Goal: Navigation & Orientation: Find specific page/section

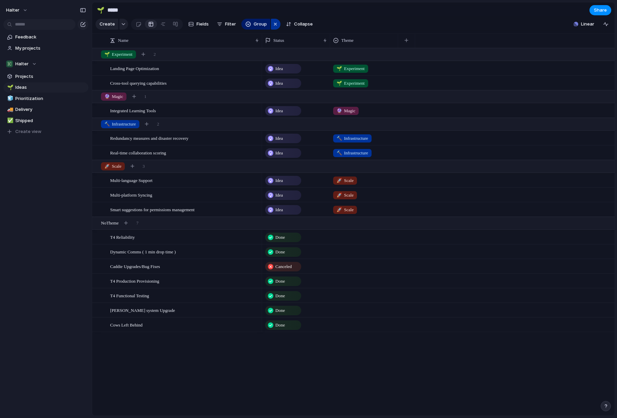
click at [272, 25] on div "button" at bounding box center [274, 24] width 5 height 8
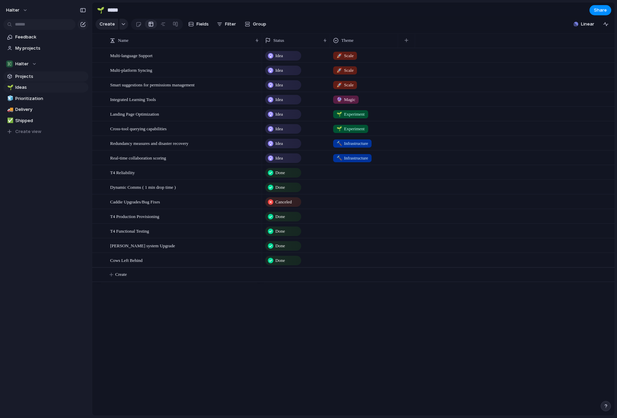
click at [27, 81] on link "Projects" at bounding box center [45, 76] width 85 height 10
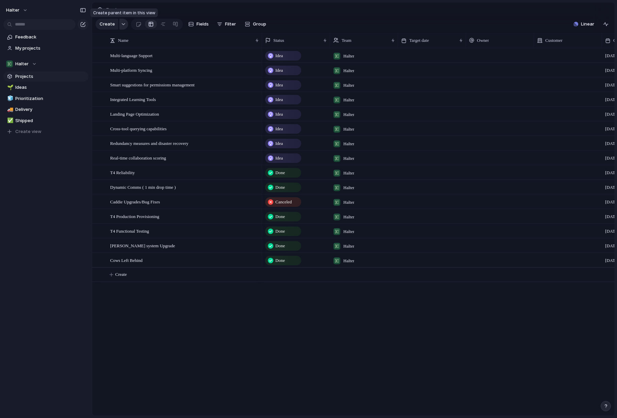
click at [121, 24] on div "button" at bounding box center [123, 24] width 5 height 3
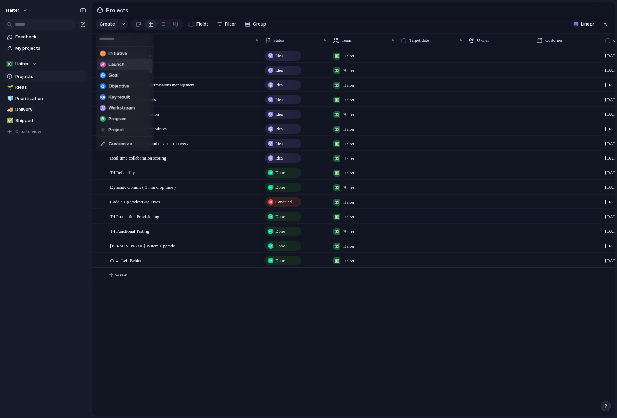
click at [116, 68] on li "Launch" at bounding box center [124, 64] width 55 height 11
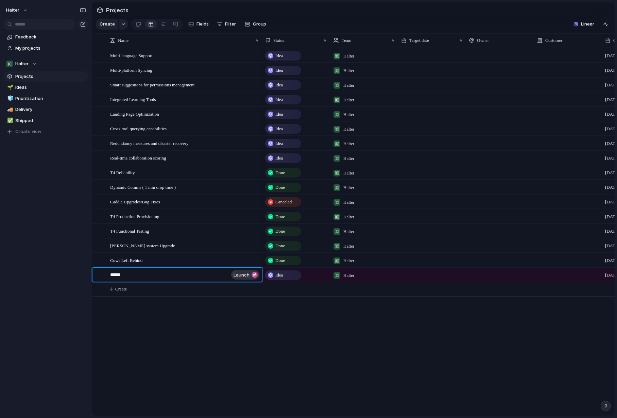
type textarea "*******"
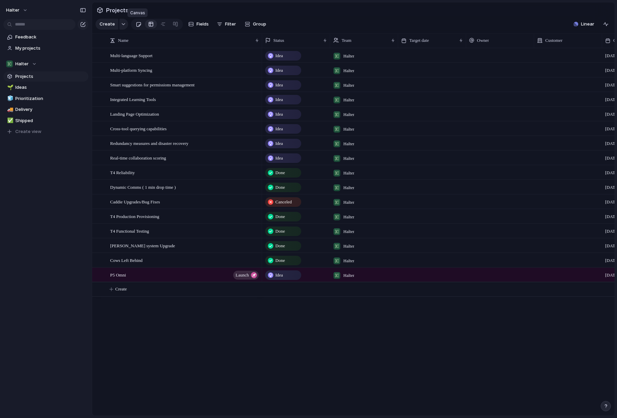
click at [140, 26] on link at bounding box center [138, 24] width 13 height 11
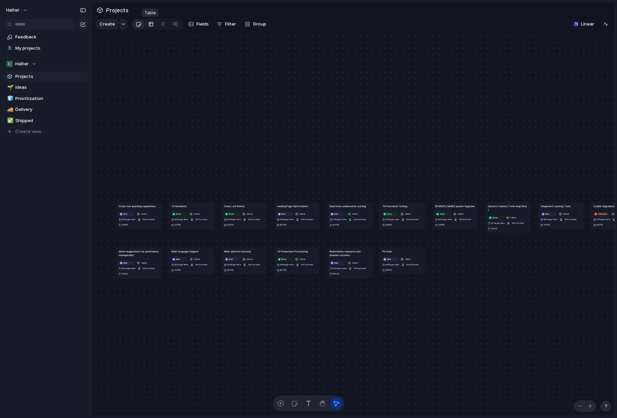
click at [150, 25] on div at bounding box center [150, 24] width 5 height 11
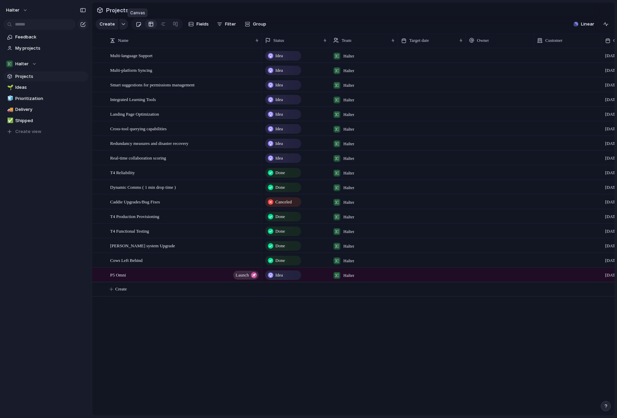
click at [138, 25] on div at bounding box center [139, 24] width 6 height 11
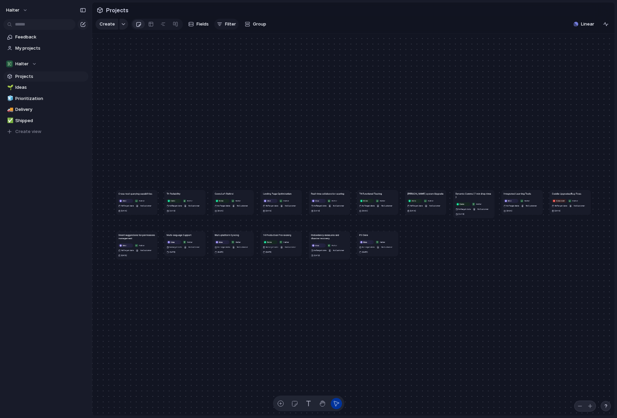
click at [225, 24] on span "Filter" at bounding box center [230, 24] width 11 height 7
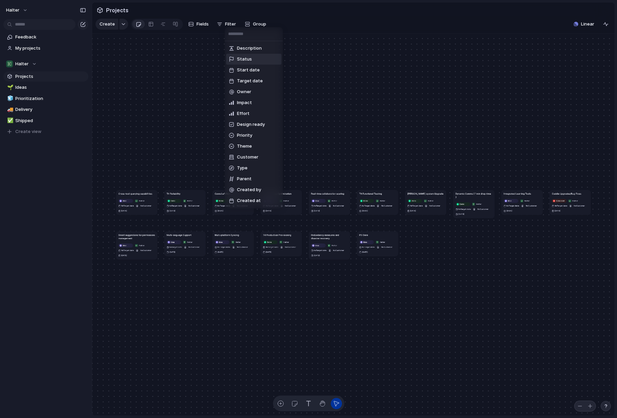
click at [253, 58] on li "Status" at bounding box center [253, 59] width 55 height 11
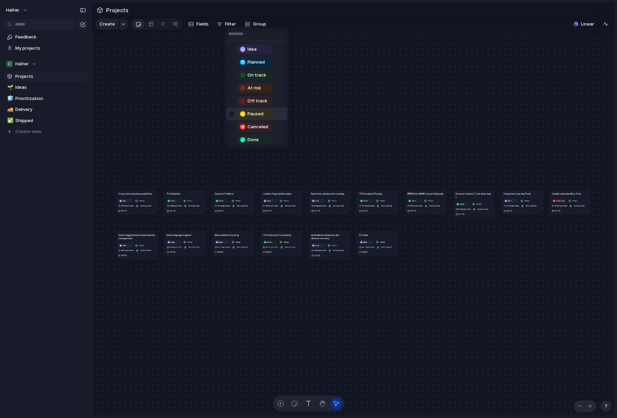
click at [231, 112] on div at bounding box center [232, 114] width 6 height 6
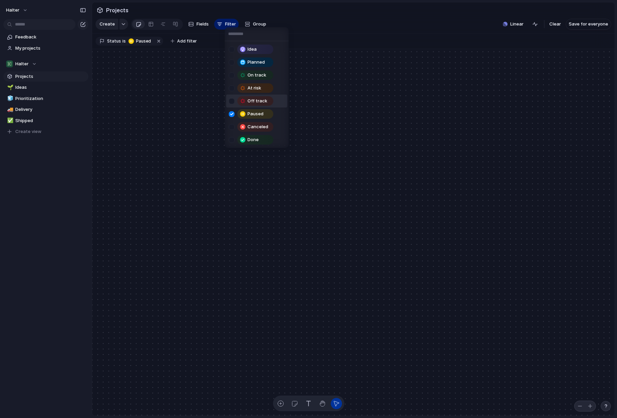
click at [231, 103] on div at bounding box center [232, 101] width 6 height 6
click at [231, 89] on div at bounding box center [232, 88] width 6 height 6
click at [228, 72] on li "On track" at bounding box center [256, 75] width 61 height 13
click at [228, 64] on li "Planned" at bounding box center [256, 62] width 61 height 13
click at [229, 51] on div at bounding box center [232, 50] width 6 height 6
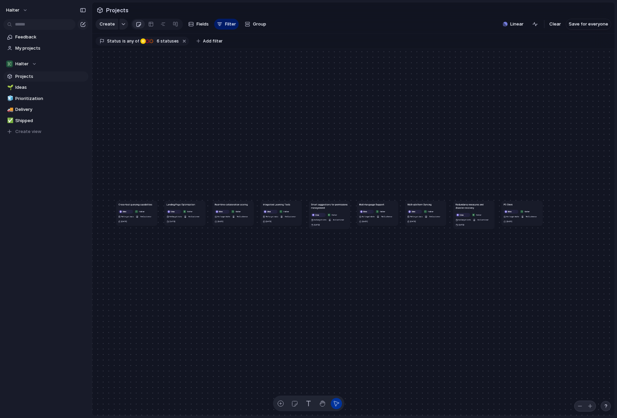
click at [188, 69] on div "Idea Planned On track At risk Off track Paused Canceled Done" at bounding box center [308, 209] width 617 height 418
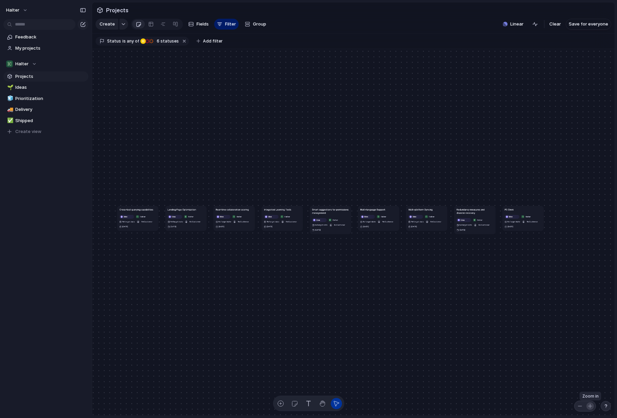
click at [590, 405] on div "button" at bounding box center [589, 405] width 5 height 5
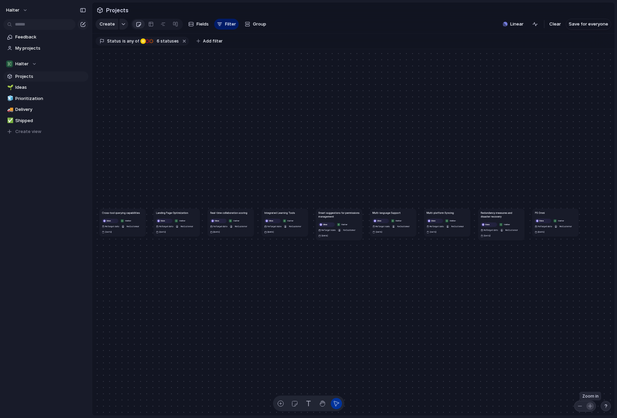
click at [590, 405] on div "button" at bounding box center [589, 405] width 5 height 5
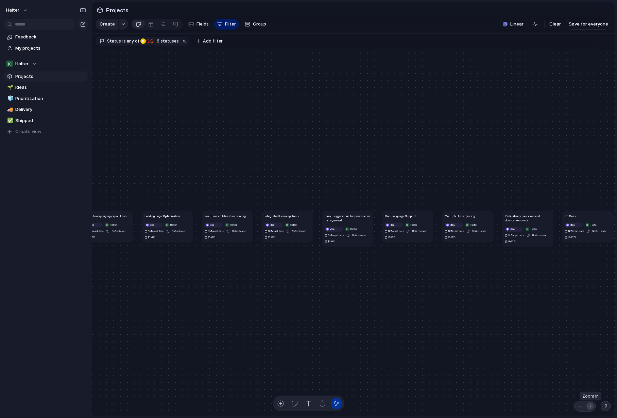
click at [590, 405] on div "button" at bounding box center [589, 405] width 5 height 5
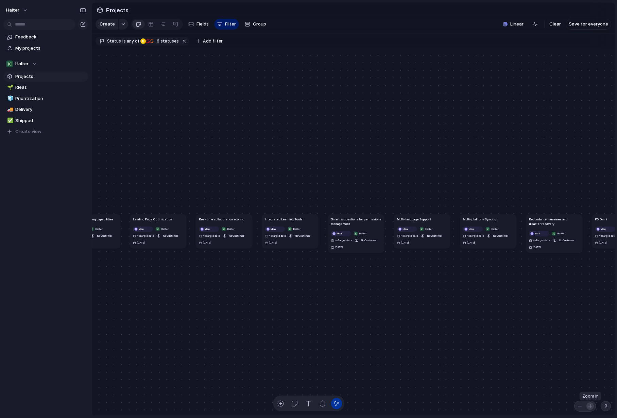
click at [590, 405] on div "button" at bounding box center [589, 405] width 5 height 5
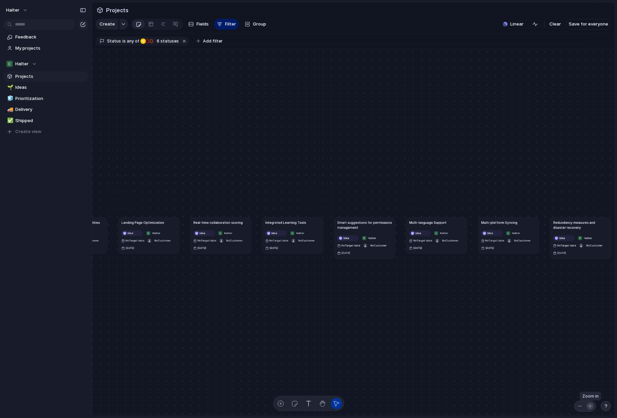
click at [590, 405] on div "button" at bounding box center [589, 405] width 5 height 5
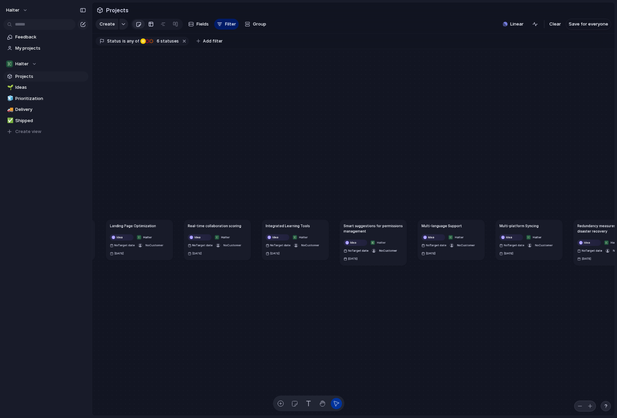
click at [148, 24] on div at bounding box center [150, 24] width 5 height 11
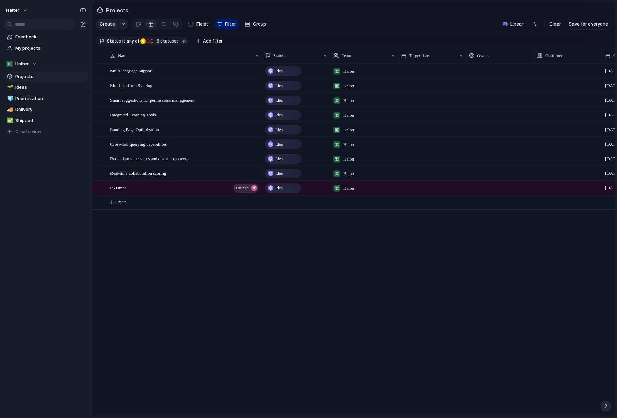
click at [284, 173] on div "Idea" at bounding box center [283, 173] width 35 height 8
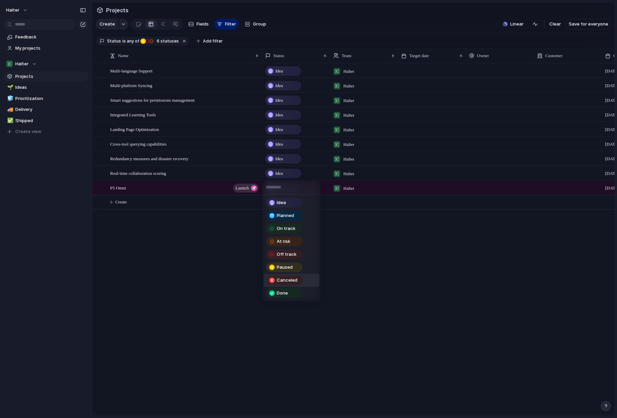
click at [291, 282] on span "Canceled" at bounding box center [287, 280] width 21 height 7
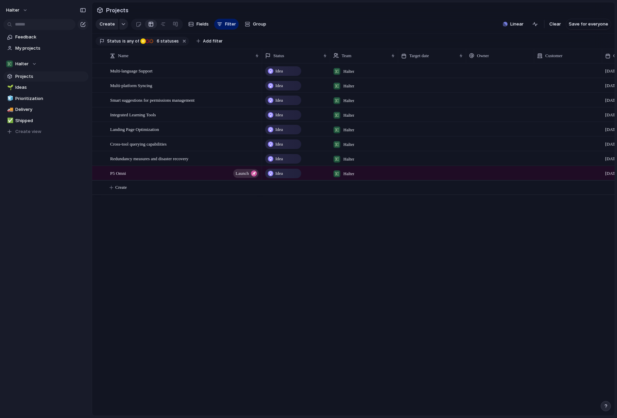
click at [278, 127] on span "Idea" at bounding box center [278, 129] width 7 height 7
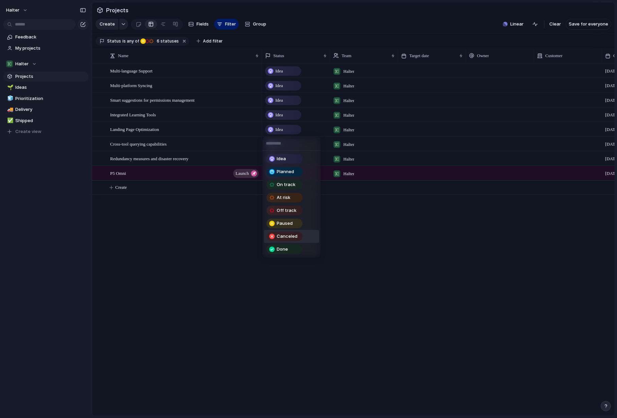
click at [290, 234] on span "Canceled" at bounding box center [287, 236] width 21 height 7
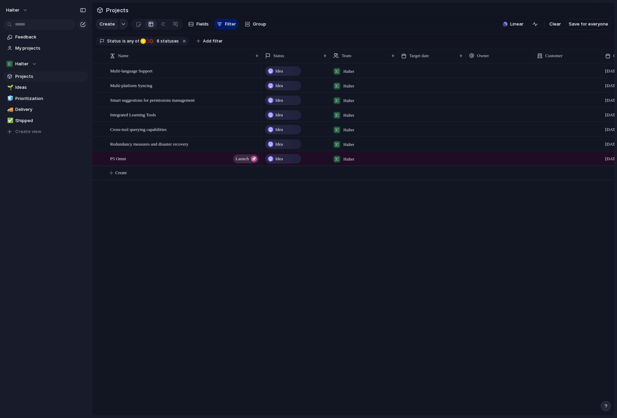
click at [277, 114] on span "Idea" at bounding box center [278, 114] width 7 height 7
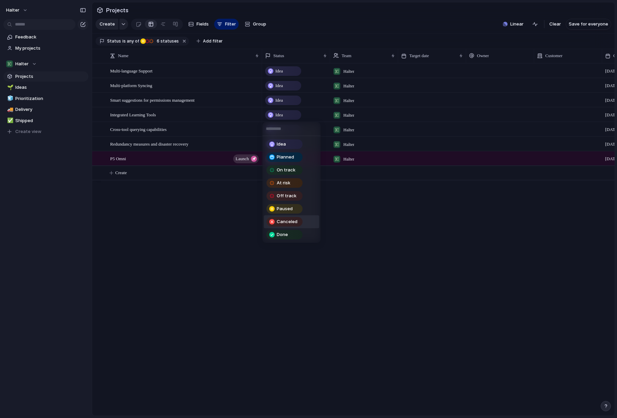
click at [282, 223] on span "Canceled" at bounding box center [287, 221] width 21 height 7
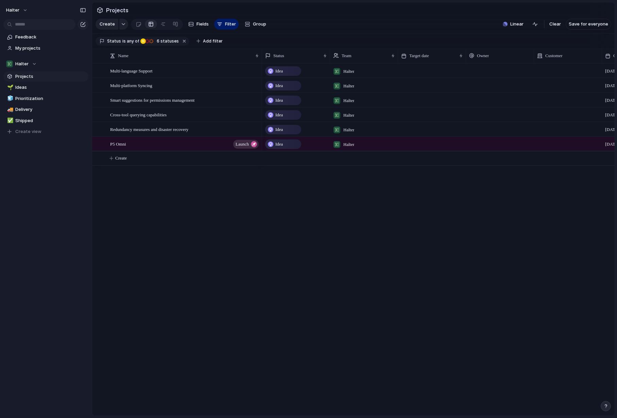
click at [291, 102] on div "Idea" at bounding box center [283, 100] width 35 height 8
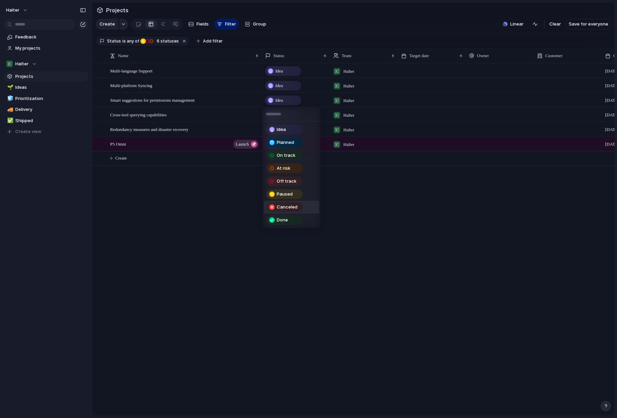
click at [277, 205] on span "Canceled" at bounding box center [287, 206] width 21 height 7
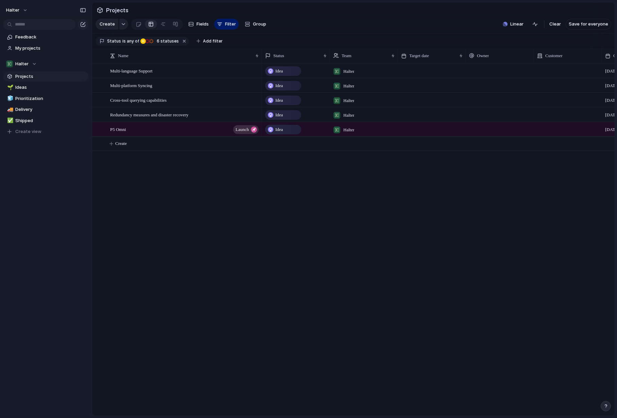
click at [280, 74] on div "Idea" at bounding box center [283, 71] width 35 height 8
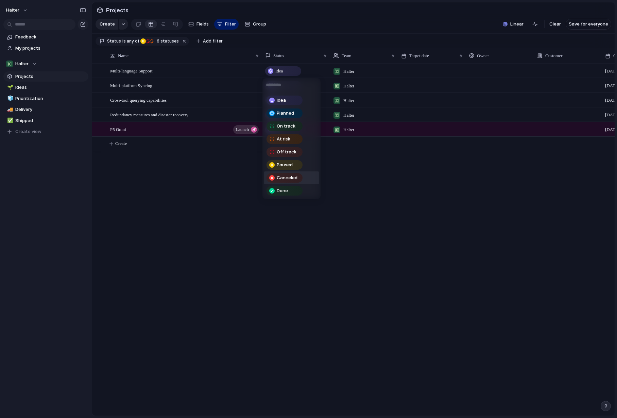
click at [288, 176] on span "Canceled" at bounding box center [287, 177] width 21 height 7
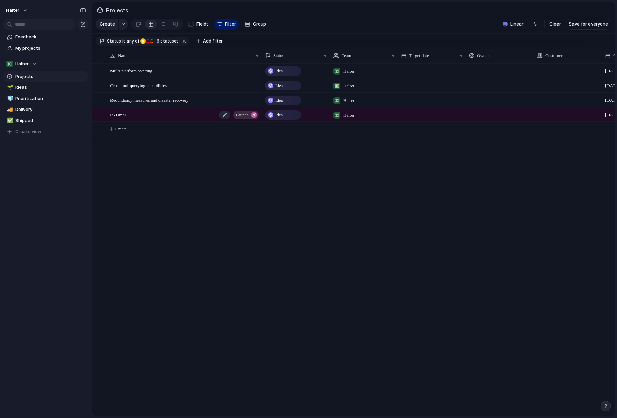
click at [124, 114] on span "P5 Omni" at bounding box center [118, 114] width 16 height 8
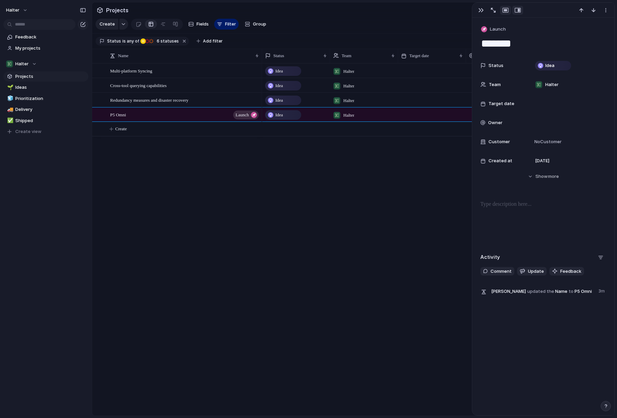
click at [505, 10] on div "button" at bounding box center [505, 9] width 6 height 5
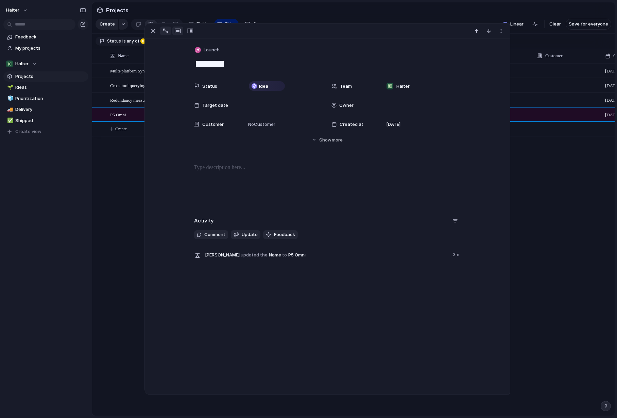
click at [163, 32] on div "button" at bounding box center [165, 31] width 5 height 5
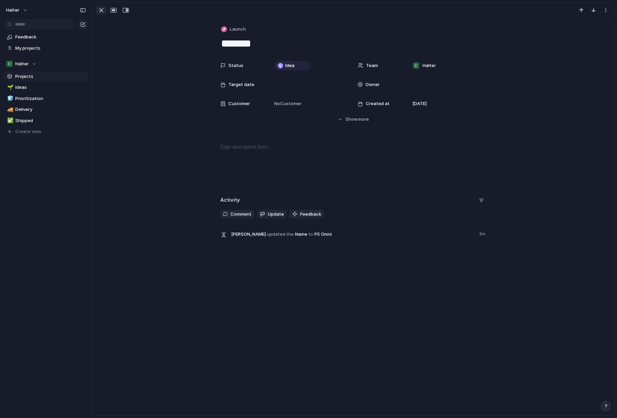
click at [99, 8] on div "button" at bounding box center [101, 10] width 8 height 8
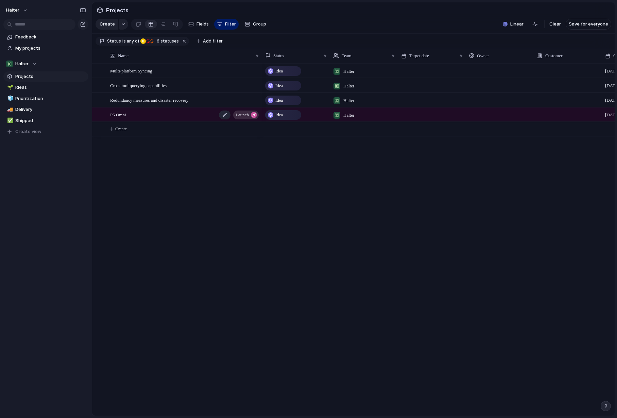
click at [248, 114] on span "launch" at bounding box center [241, 115] width 13 height 10
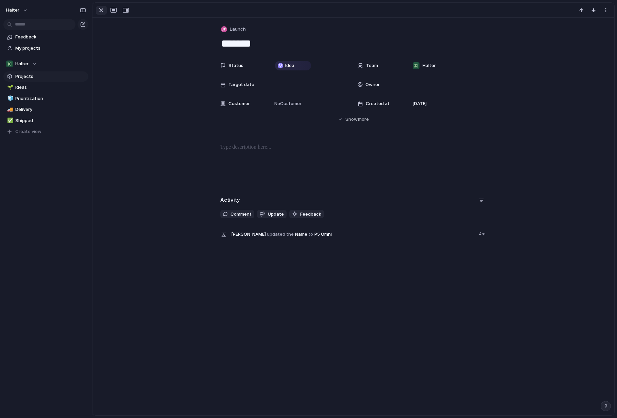
click at [99, 12] on div "button" at bounding box center [101, 10] width 8 height 8
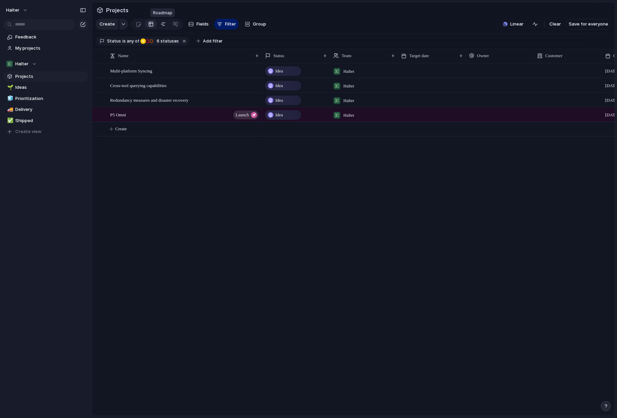
click at [164, 24] on div at bounding box center [162, 24] width 5 height 11
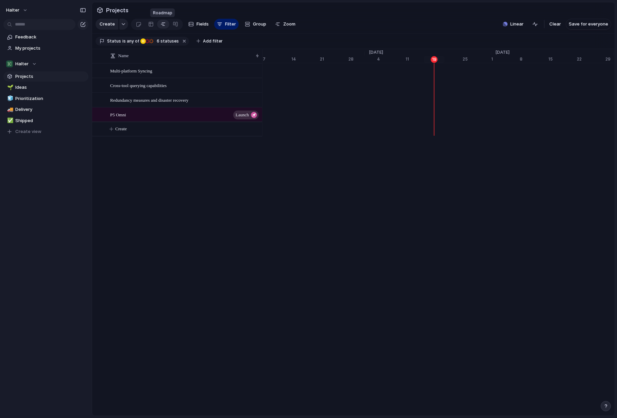
scroll to position [0, 4366]
click at [175, 28] on div at bounding box center [175, 24] width 5 height 11
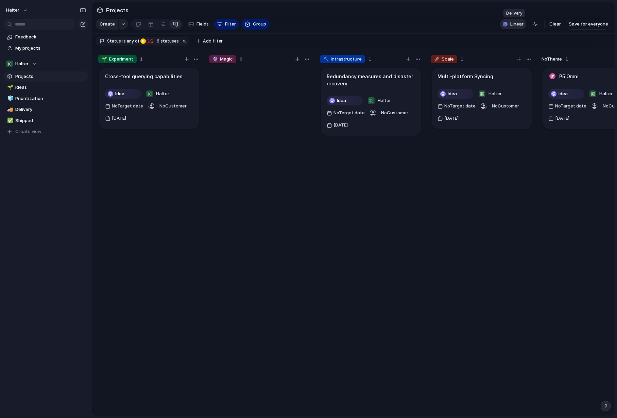
click at [521, 25] on span "Linear" at bounding box center [516, 24] width 13 height 7
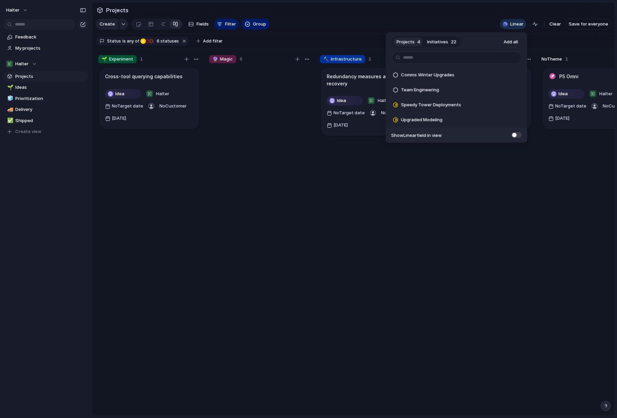
click at [515, 136] on span at bounding box center [516, 135] width 10 height 6
click at [491, 192] on div "Projects 4 Initiatives 22 Add all Comms Winter Upgrades Add Team Engineering Ad…" at bounding box center [308, 209] width 617 height 418
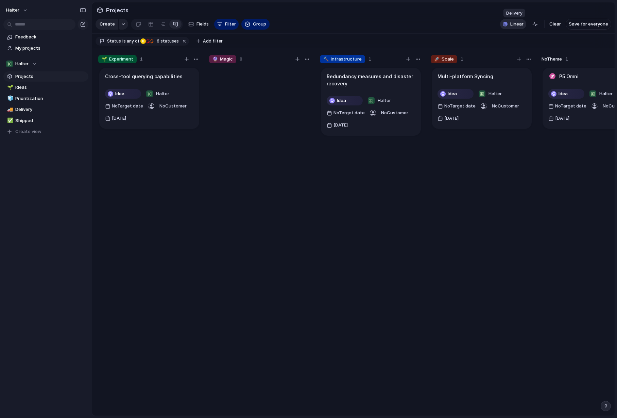
click at [512, 26] on span "Linear" at bounding box center [516, 24] width 13 height 7
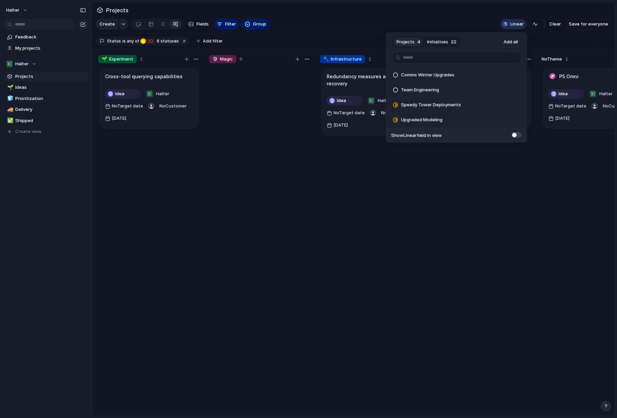
click at [518, 133] on span at bounding box center [516, 135] width 10 height 6
click at [475, 169] on div "Projects 4 Initiatives 22 Add all Comms Winter Upgrades Add Team Engineering Ad…" at bounding box center [308, 209] width 617 height 418
